Goal: Information Seeking & Learning: Find contact information

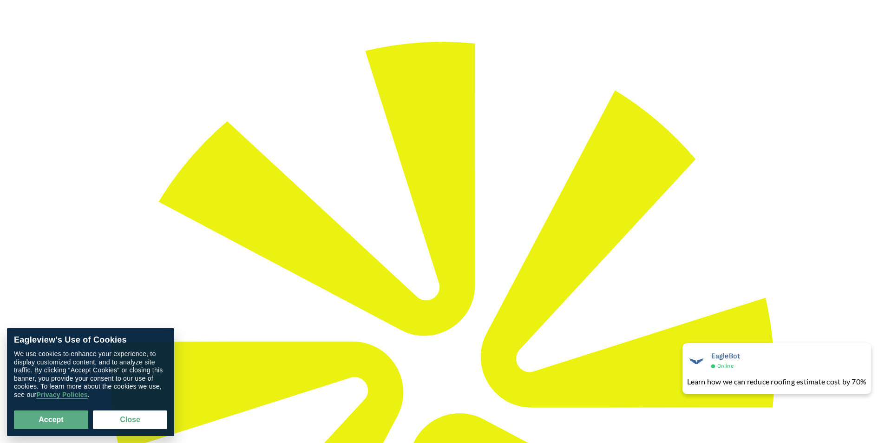
scroll to position [186, 0]
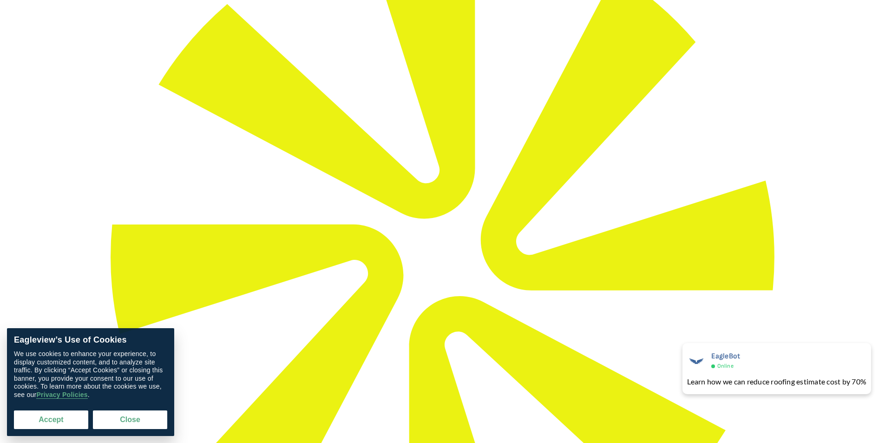
click at [63, 414] on button "Accept" at bounding box center [51, 419] width 74 height 19
checkbox input "true"
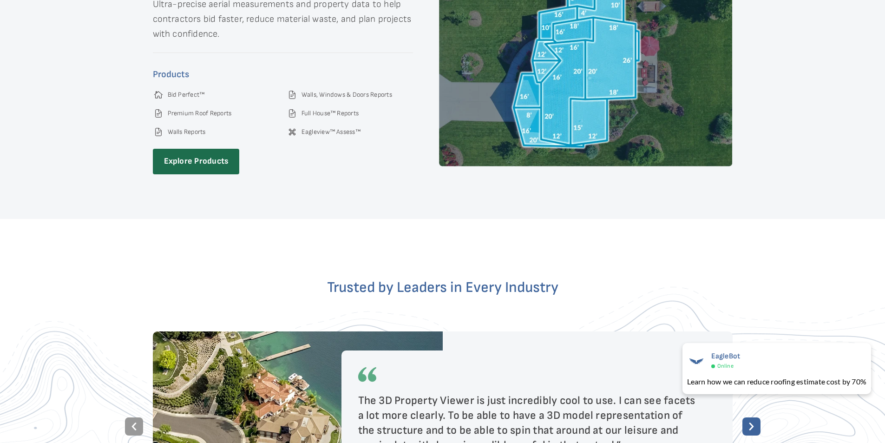
scroll to position [2542, 0]
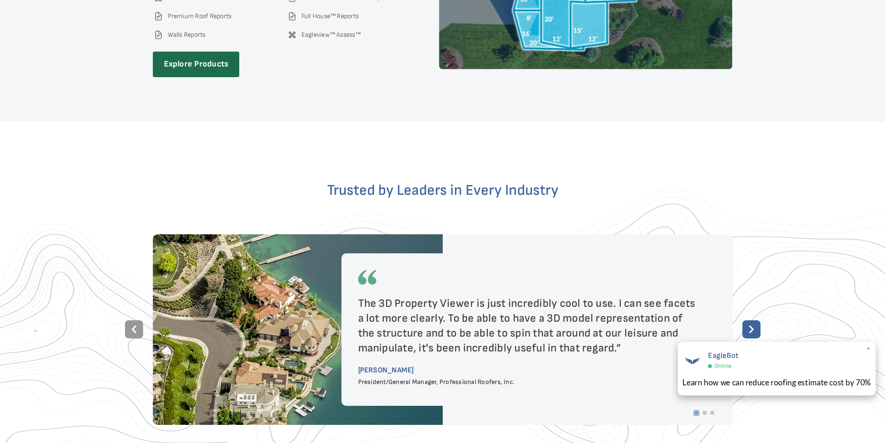
click at [868, 349] on span "×" at bounding box center [868, 349] width 5 height 10
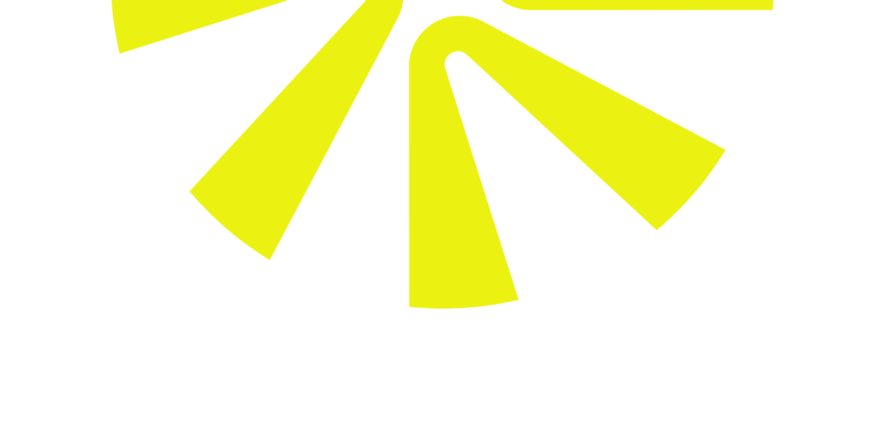
scroll to position [511, 0]
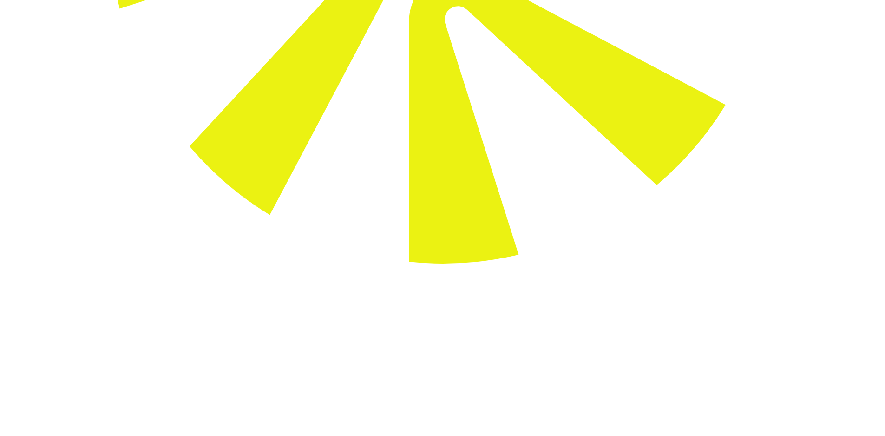
drag, startPoint x: 318, startPoint y: 261, endPoint x: 248, endPoint y: 264, distance: 70.2
copy link "[PHONE_NUMBER]"
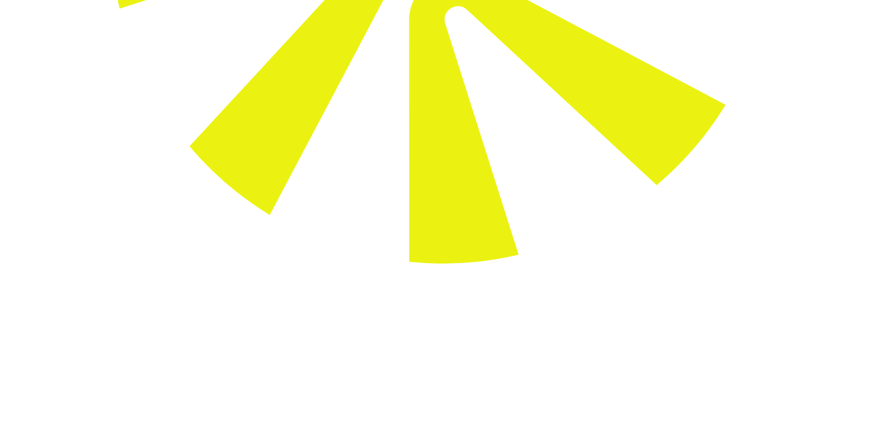
copy p "NY"
